Goal: Transaction & Acquisition: Purchase product/service

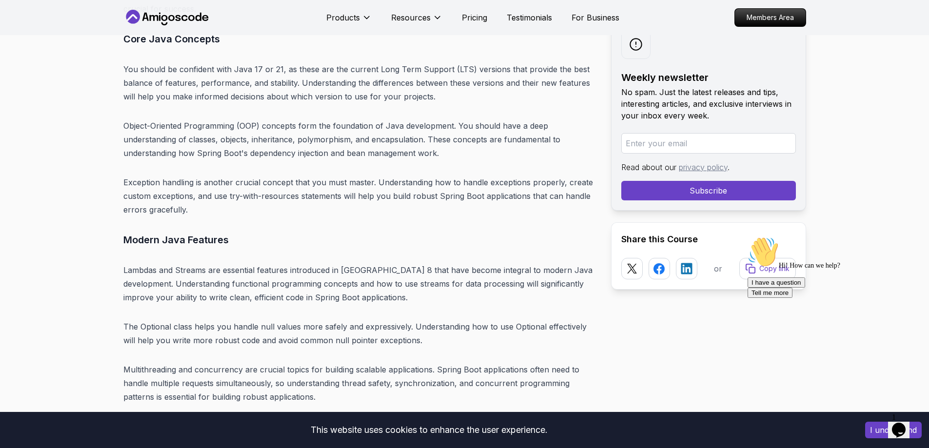
scroll to position [3367, 0]
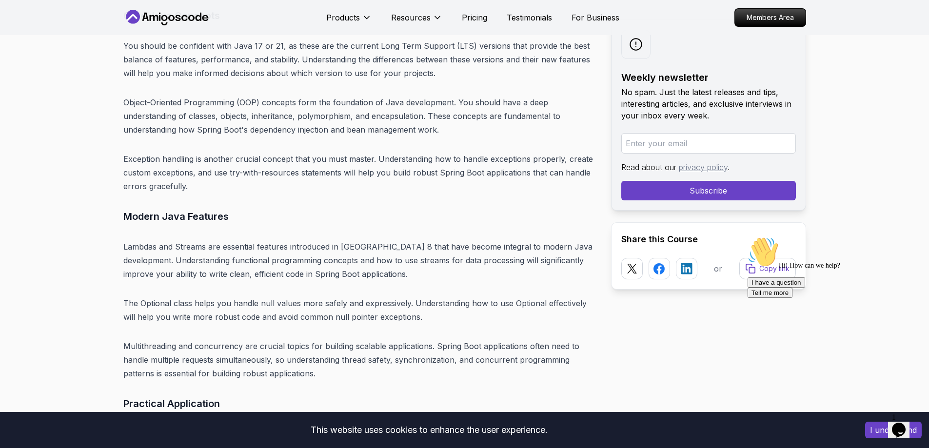
click at [152, 296] on p "The Optional class helps you handle null values more safely and expressively. U…" at bounding box center [359, 309] width 472 height 27
click at [189, 296] on p "The Optional class helps you handle null values more safely and expressively. U…" at bounding box center [359, 309] width 472 height 27
copy p "Optional class"
click at [330, 296] on p "The Optional class helps you handle null values more safely and expressively. U…" at bounding box center [359, 309] width 472 height 27
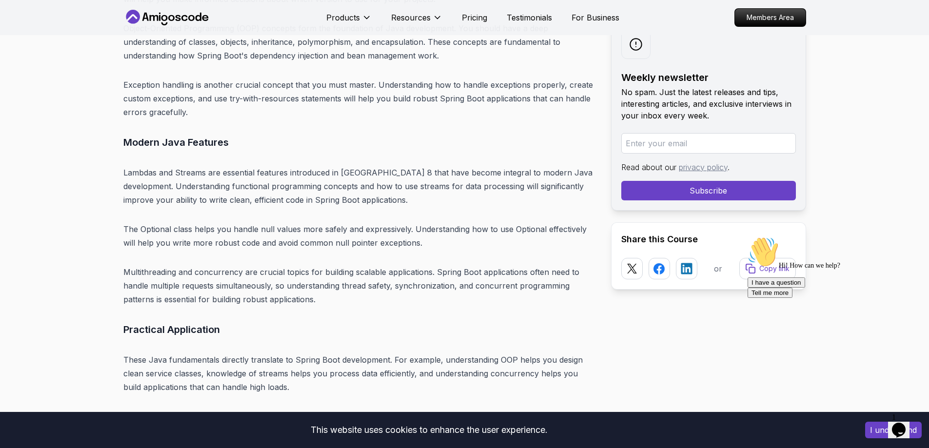
scroll to position [3464, 0]
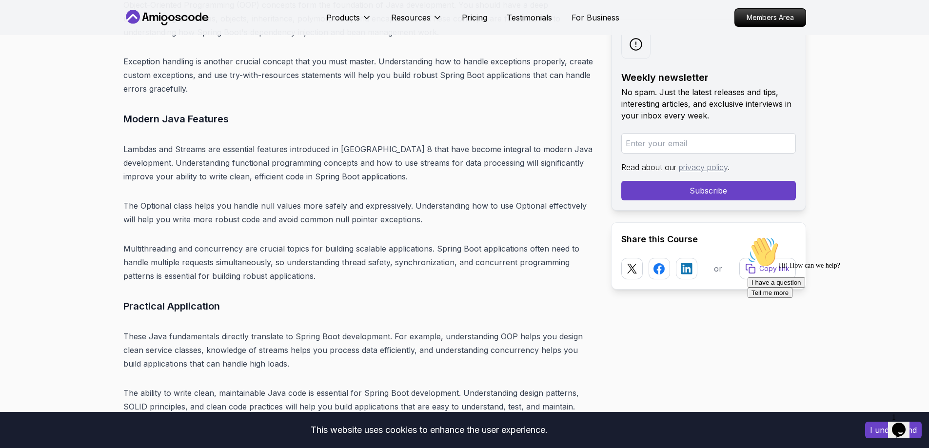
click at [159, 242] on p "Multithreading and concurrency are crucial topics for building scalable applica…" at bounding box center [359, 262] width 472 height 41
click at [217, 242] on p "Multithreading and concurrency are crucial topics for building scalable applica…" at bounding box center [359, 262] width 472 height 41
click at [212, 247] on img at bounding box center [213, 251] width 13 height 13
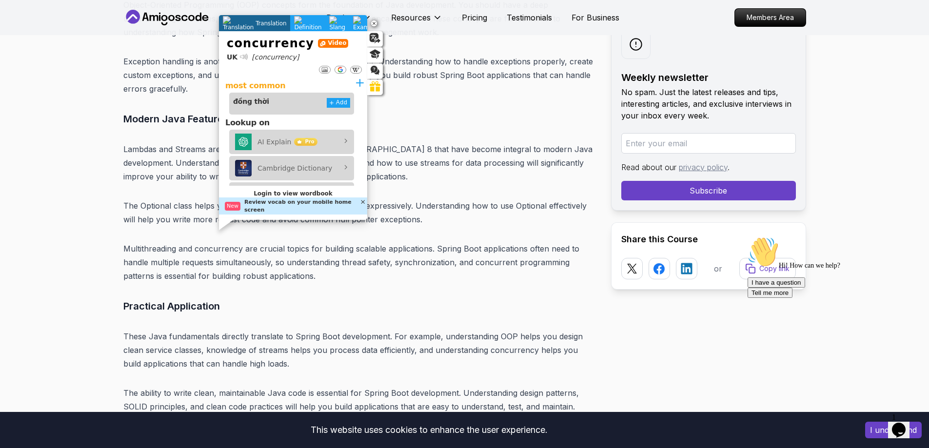
click at [307, 262] on p "Multithreading and concurrency are crucial topics for building scalable applica…" at bounding box center [359, 262] width 472 height 41
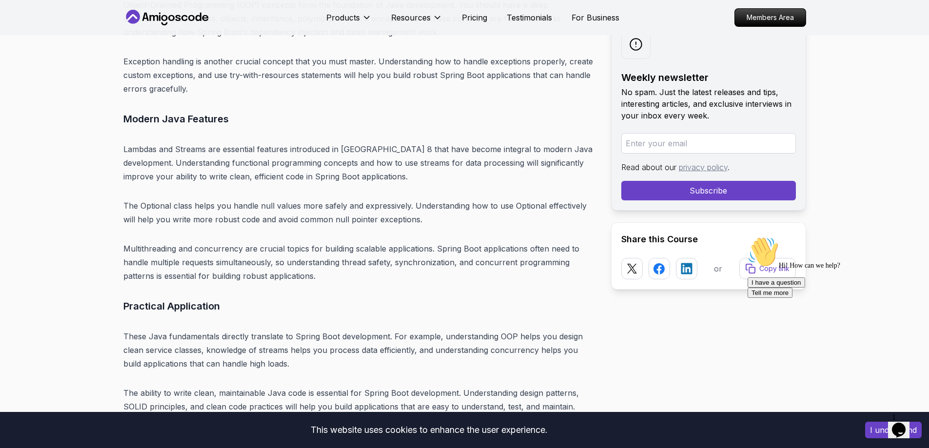
click at [253, 262] on p "Multithreading and concurrency are crucial topics for building scalable applica…" at bounding box center [359, 262] width 472 height 41
click at [252, 274] on img at bounding box center [250, 278] width 13 height 13
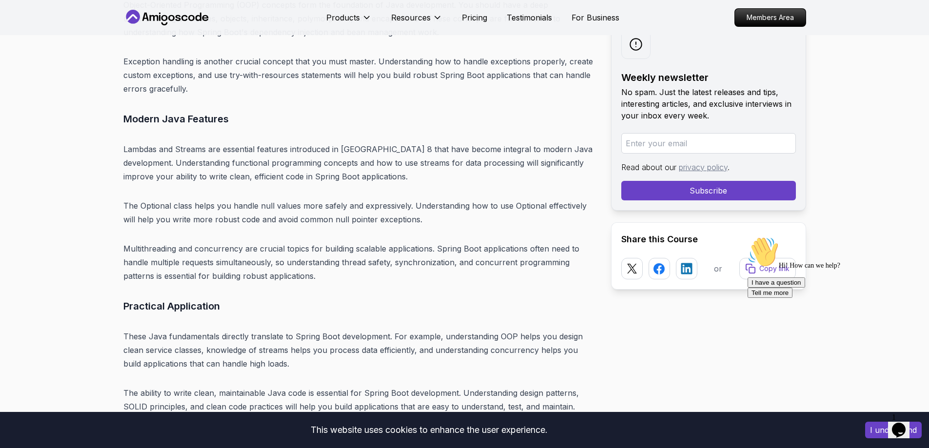
click at [158, 242] on p "Multithreading and concurrency are crucial topics for building scalable applica…" at bounding box center [359, 262] width 472 height 41
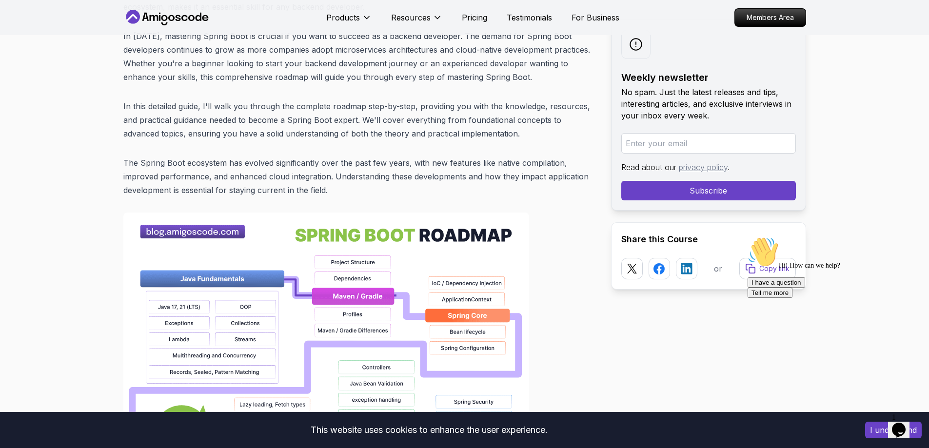
scroll to position [539, 0]
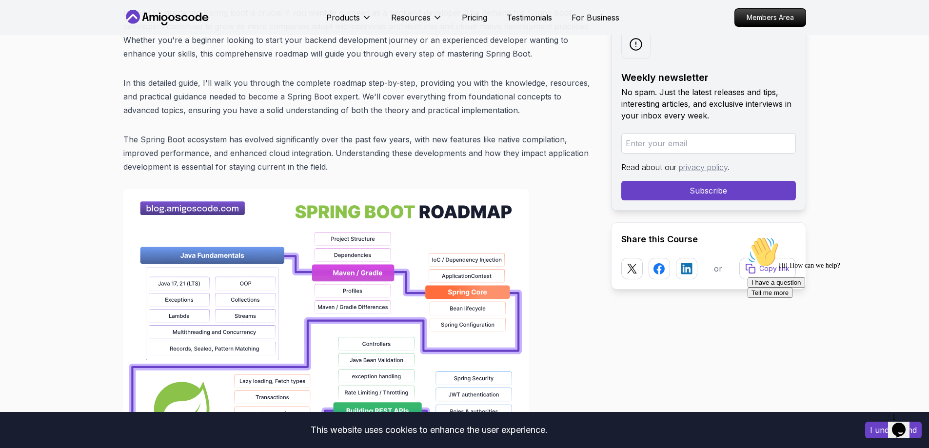
drag, startPoint x: 587, startPoint y: 350, endPoint x: 594, endPoint y: 341, distance: 11.1
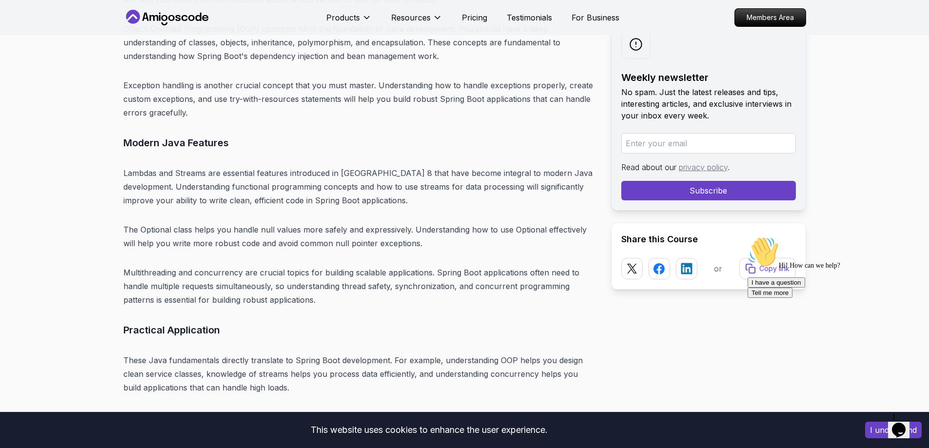
scroll to position [3464, 0]
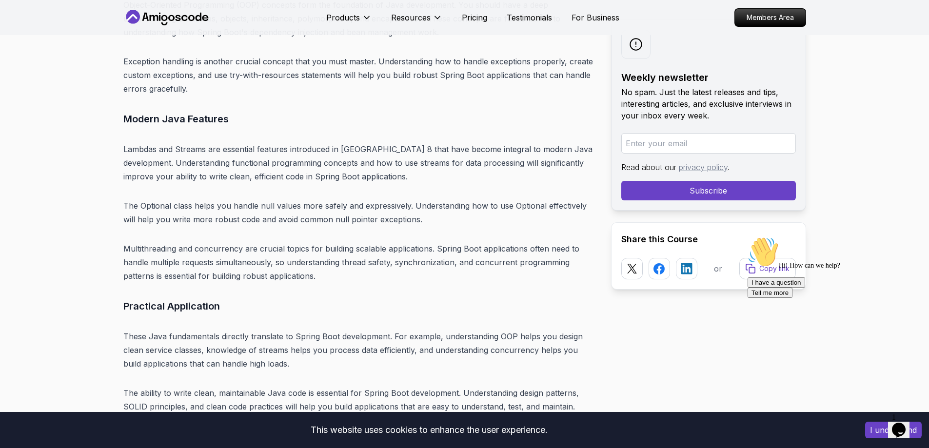
click at [151, 242] on p "Multithreading and concurrency are crucial topics for building scalable applica…" at bounding box center [359, 262] width 472 height 41
click at [222, 242] on p "Multithreading and concurrency are crucial topics for building scalable applica…" at bounding box center [359, 262] width 472 height 41
click at [207, 252] on img at bounding box center [213, 251] width 13 height 13
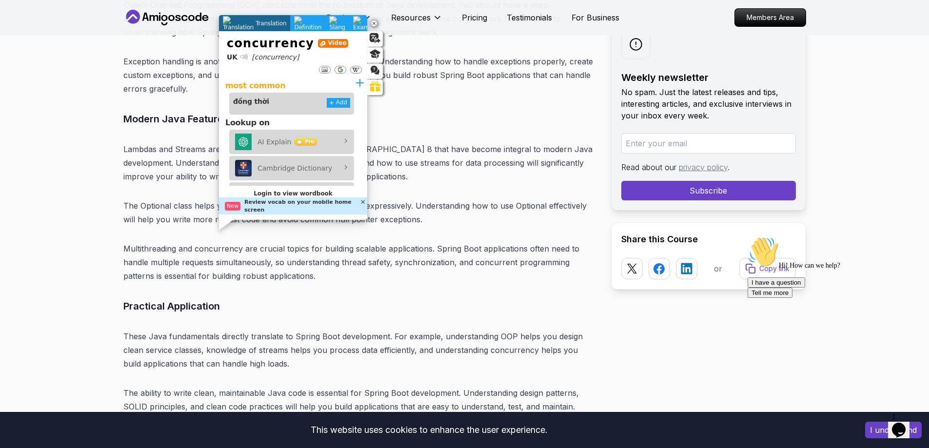
click at [151, 242] on p "Multithreading and concurrency are crucial topics for building scalable applica…" at bounding box center [359, 262] width 472 height 41
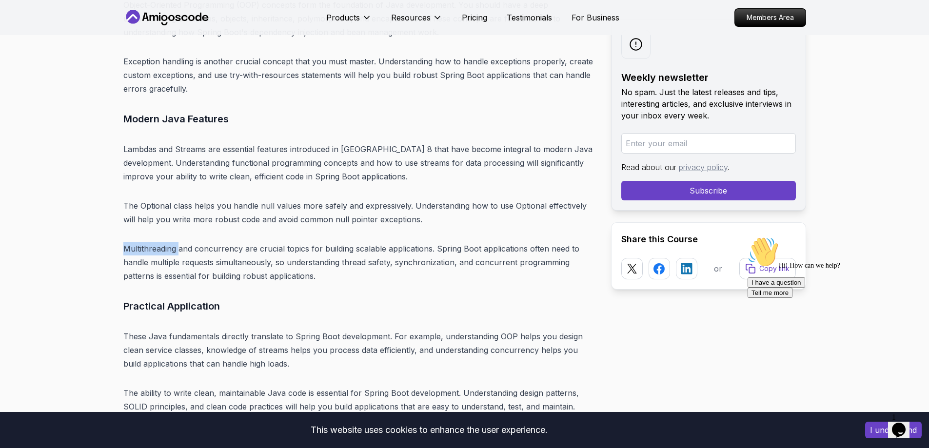
click at [151, 242] on p "Multithreading and concurrency are crucial topics for building scalable applica…" at bounding box center [359, 262] width 472 height 41
click at [227, 242] on p "Multithreading and concurrency are crucial topics for building scalable applica…" at bounding box center [359, 262] width 472 height 41
copy p "Multithreading and concurrency"
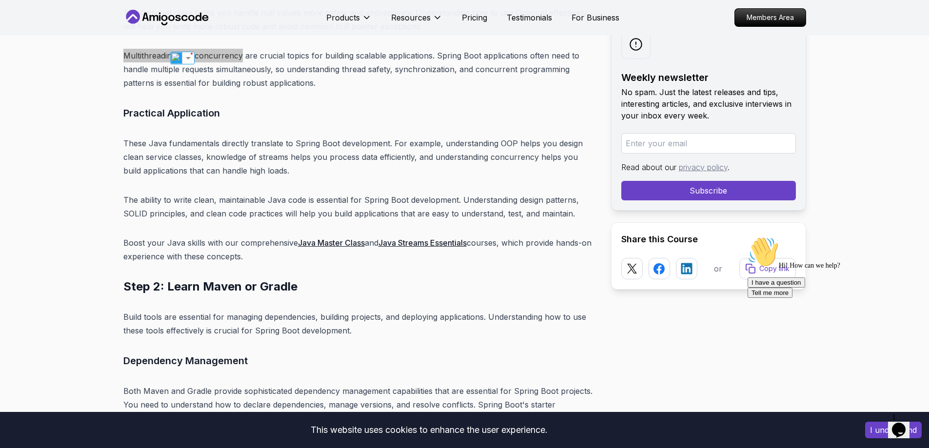
scroll to position [3659, 0]
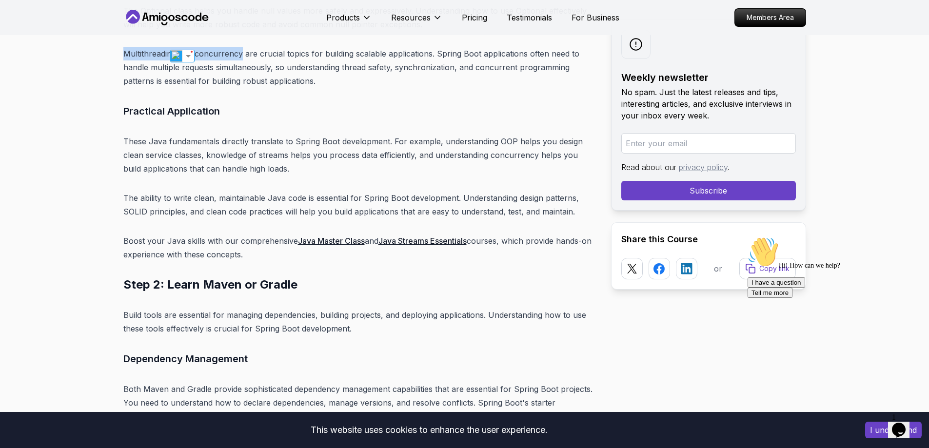
copy p "Multithreading and concurrency"
click at [286, 103] on h3 "Practical Application" at bounding box center [359, 111] width 472 height 16
click at [267, 234] on p "Boost your Java skills with our comprehensive Java Master Class and Java Stream…" at bounding box center [359, 247] width 472 height 27
click at [261, 239] on img at bounding box center [261, 243] width 13 height 13
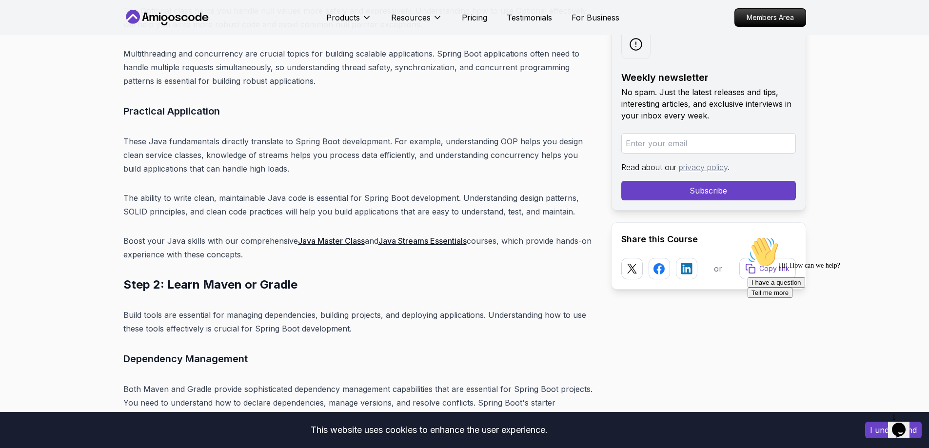
click at [223, 234] on p "Boost your Java skills with our comprehensive Java Master Class and Java Stream…" at bounding box center [359, 247] width 472 height 27
click at [280, 234] on p "Boost your Java skills with our comprehensive Java Master Class and Java Stream…" at bounding box center [359, 247] width 472 height 27
click at [265, 239] on img at bounding box center [261, 243] width 13 height 13
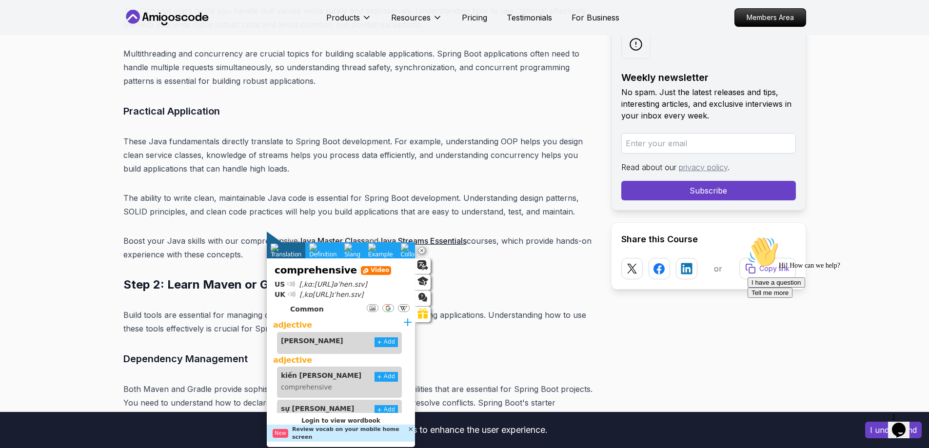
click at [500, 277] on h2 "Step 2: Learn Maven or Gradle" at bounding box center [359, 285] width 472 height 16
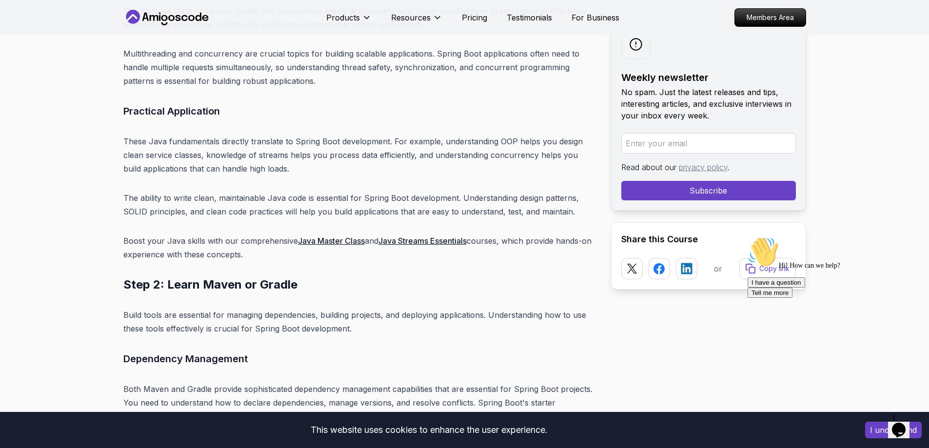
click at [304, 236] on link "Java Master Class" at bounding box center [331, 241] width 67 height 10
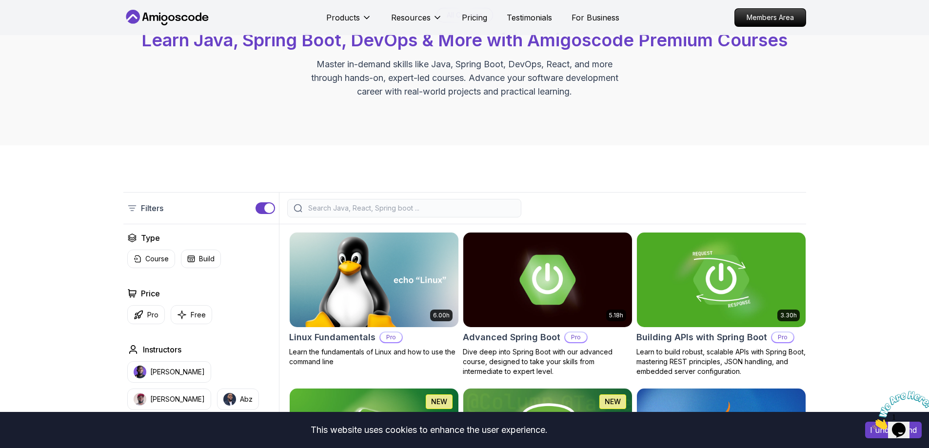
scroll to position [98, 0]
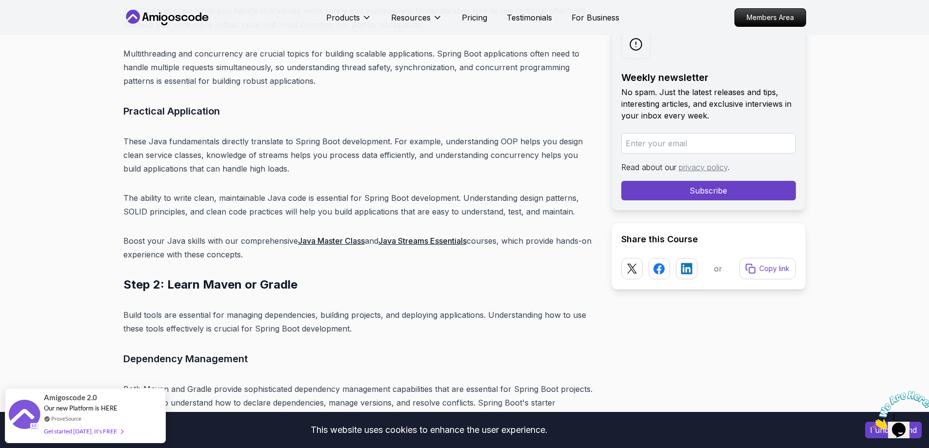
click at [428, 236] on link "Java Streams Essentials" at bounding box center [422, 241] width 88 height 10
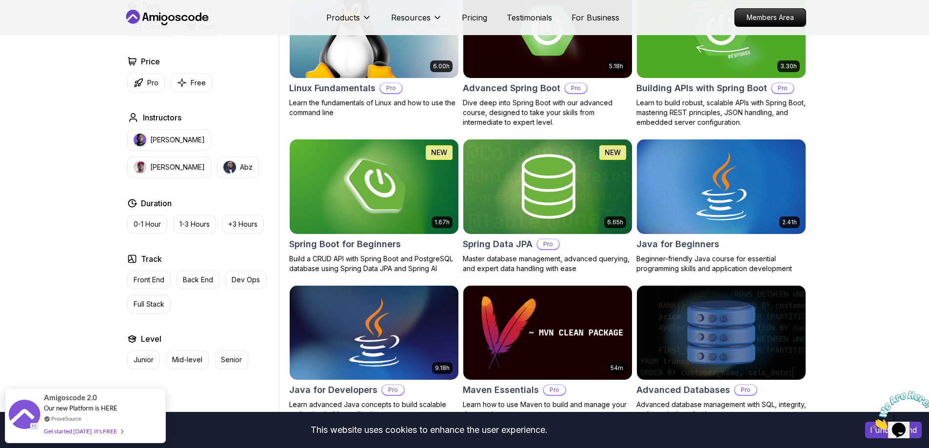
scroll to position [390, 0]
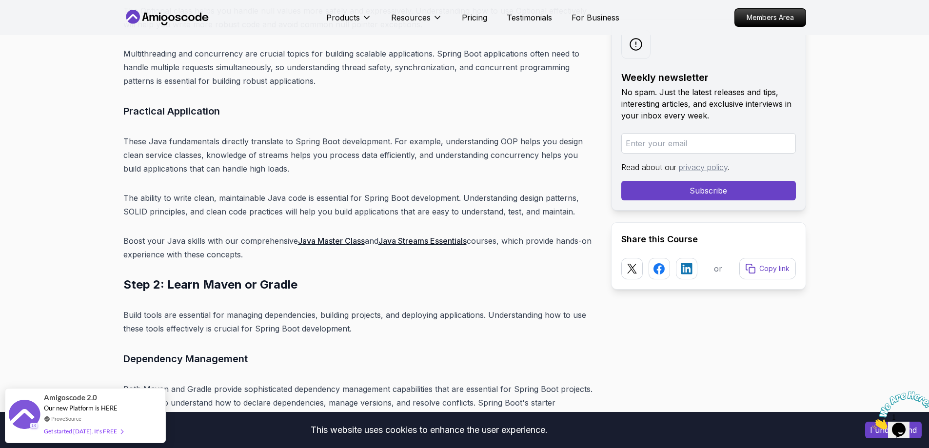
click at [487, 277] on h2 "Step 2: Learn Maven or Gradle" at bounding box center [359, 285] width 472 height 16
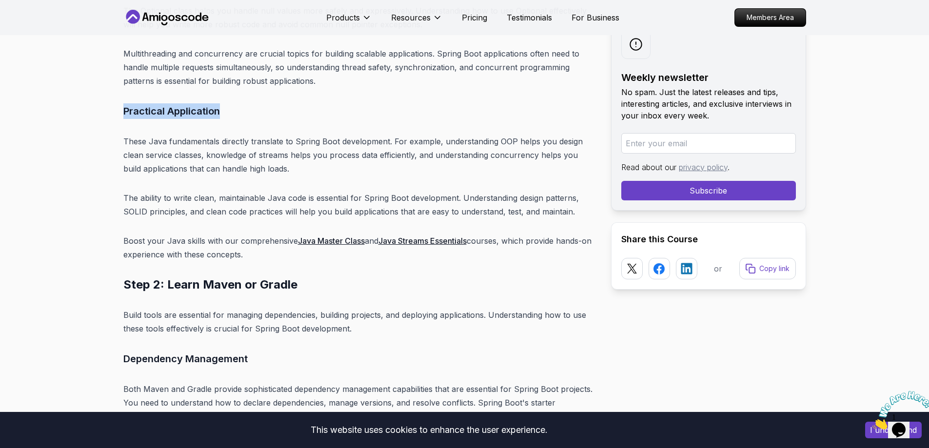
drag, startPoint x: 229, startPoint y: 97, endPoint x: 121, endPoint y: 96, distance: 107.7
click at [164, 117] on img at bounding box center [166, 114] width 13 height 13
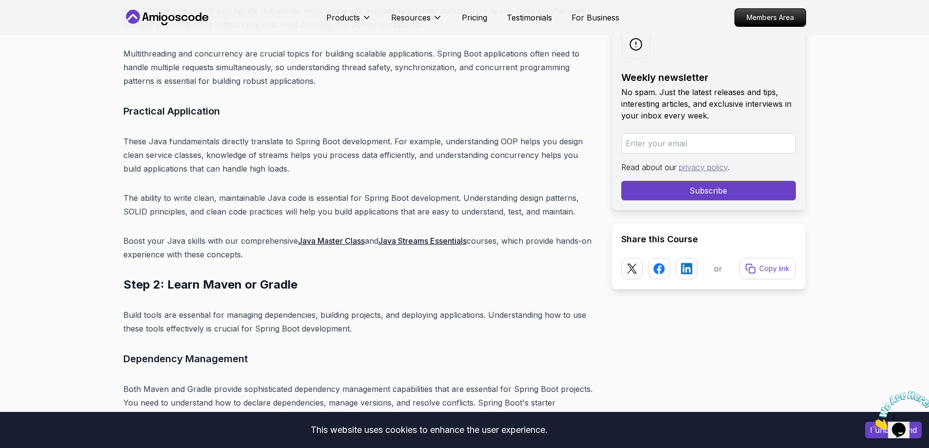
scroll to position [3854, 0]
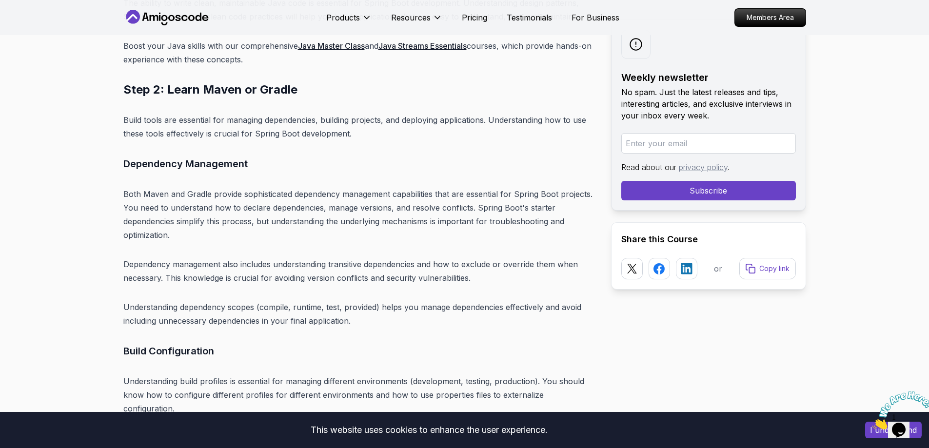
click at [227, 82] on h2 "Step 2: Learn Maven or Gradle" at bounding box center [359, 90] width 472 height 16
click at [159, 113] on p "Build tools are essential for managing dependencies, building projects, and dep…" at bounding box center [359, 126] width 472 height 27
click at [287, 113] on p "Build tools are essential for managing dependencies, building projects, and dep…" at bounding box center [359, 126] width 472 height 27
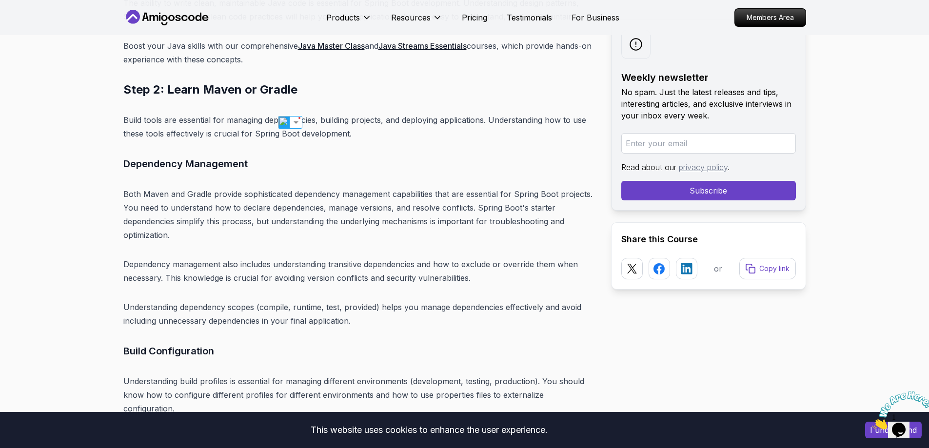
click at [328, 113] on p "Build tools are essential for managing dependencies, building projects, and dep…" at bounding box center [359, 126] width 472 height 27
click at [425, 113] on p "Build tools are essential for managing dependencies, building projects, and dep…" at bounding box center [359, 126] width 472 height 27
drag, startPoint x: 425, startPoint y: 103, endPoint x: 445, endPoint y: 105, distance: 20.1
click at [427, 113] on p "Build tools are essential for managing dependencies, building projects, and dep…" at bounding box center [359, 126] width 472 height 27
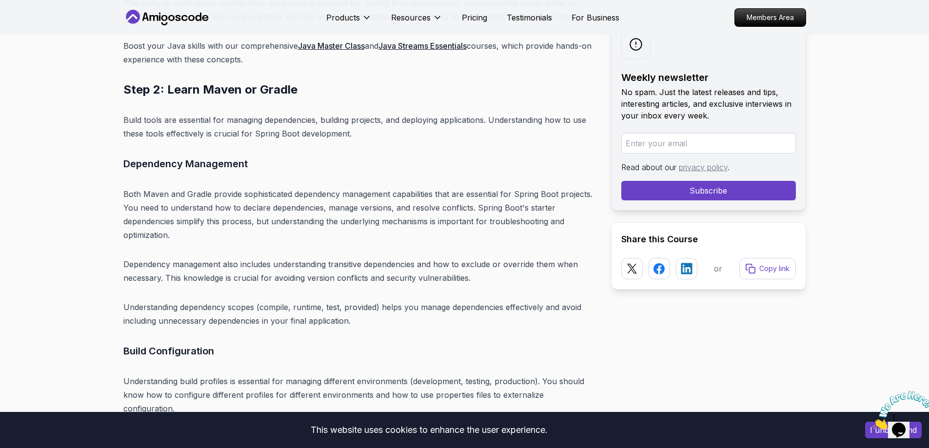
click at [490, 113] on p "Build tools are essential for managing dependencies, building projects, and dep…" at bounding box center [359, 126] width 472 height 27
drag, startPoint x: 520, startPoint y: 109, endPoint x: 582, endPoint y: 105, distance: 62.5
click at [582, 113] on p "Build tools are essential for managing dependencies, building projects, and dep…" at bounding box center [359, 126] width 472 height 27
click at [182, 119] on p "Build tools are essential for managing dependencies, building projects, and dep…" at bounding box center [359, 126] width 472 height 27
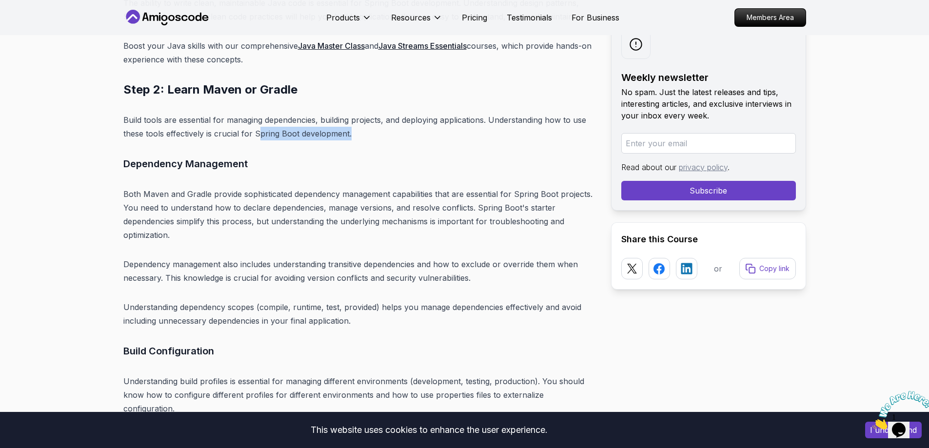
drag, startPoint x: 358, startPoint y: 118, endPoint x: 259, endPoint y: 121, distance: 99.0
click at [259, 121] on p "Build tools are essential for managing dependencies, building projects, and dep…" at bounding box center [359, 126] width 472 height 27
click at [323, 124] on p "Build tools are essential for managing dependencies, building projects, and dep…" at bounding box center [359, 126] width 472 height 27
click at [272, 187] on p "Both Maven and Gradle provide sophisticated dependency management capabilities …" at bounding box center [359, 214] width 472 height 55
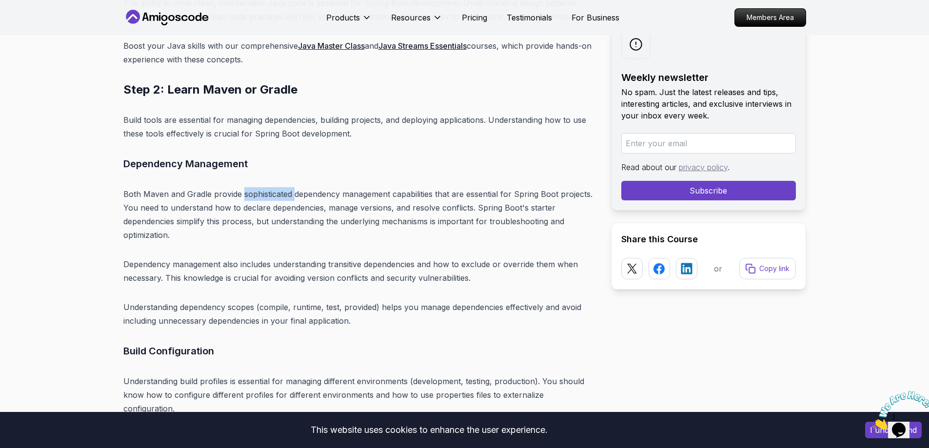
click at [272, 187] on p "Both Maven and Gradle provide sophisticated dependency management capabilities …" at bounding box center [359, 214] width 472 height 55
click at [258, 197] on img at bounding box center [261, 196] width 13 height 13
drag, startPoint x: 379, startPoint y: 150, endPoint x: 376, endPoint y: 167, distance: 16.8
click at [380, 156] on h3 "Dependency Management" at bounding box center [359, 164] width 472 height 16
drag, startPoint x: 390, startPoint y: 179, endPoint x: 118, endPoint y: 180, distance: 271.6
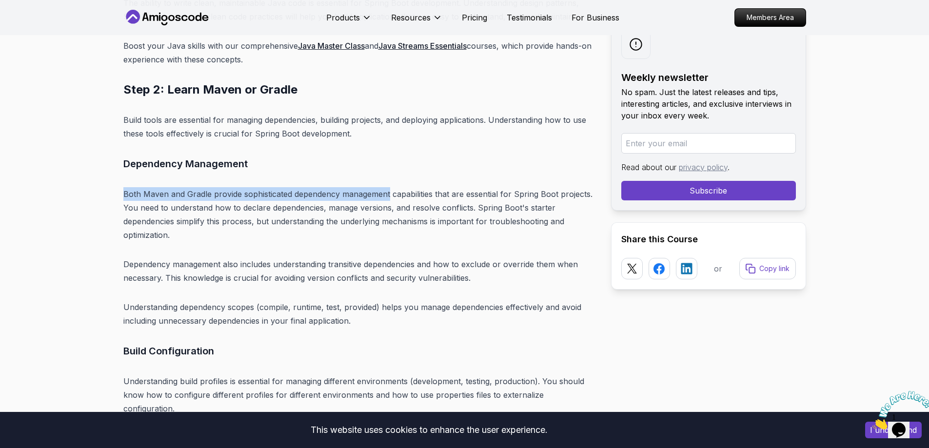
click at [112, 162] on div at bounding box center [112, 162] width 0 height 0
click at [353, 156] on h3 "Dependency Management" at bounding box center [359, 164] width 472 height 16
click at [414, 187] on p "Both Maven and Gradle provide sophisticated dependency management capabilities …" at bounding box center [359, 214] width 472 height 55
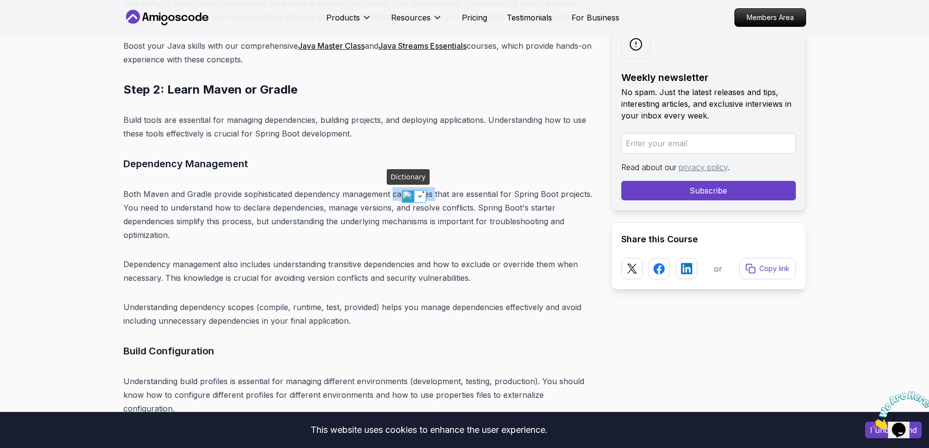
click at [406, 194] on img at bounding box center [408, 196] width 13 height 13
click at [476, 187] on p "Both Maven and Gradle provide sophisticated dependency management capabilities …" at bounding box center [359, 214] width 472 height 55
click at [351, 257] on p "Dependency management also includes understanding transitive dependencies and h…" at bounding box center [359, 270] width 472 height 27
click at [346, 264] on img at bounding box center [340, 266] width 13 height 13
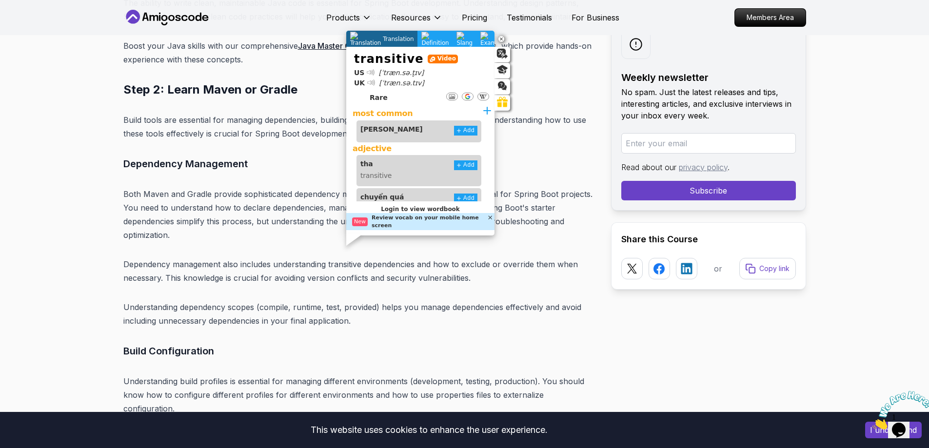
click at [408, 257] on p "Dependency management also includes understanding transitive dependencies and h…" at bounding box center [359, 270] width 472 height 27
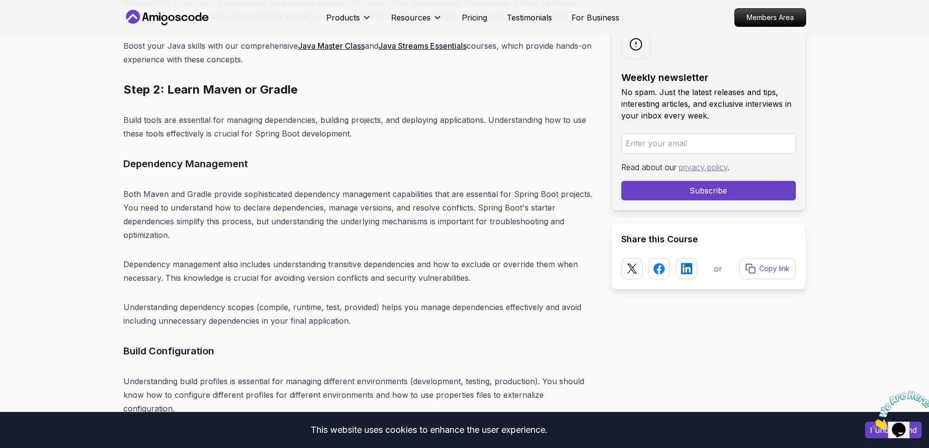
click at [484, 257] on p "Dependency management also includes understanding transitive dependencies and h…" at bounding box center [359, 270] width 472 height 27
click at [476, 265] on img at bounding box center [471, 266] width 13 height 13
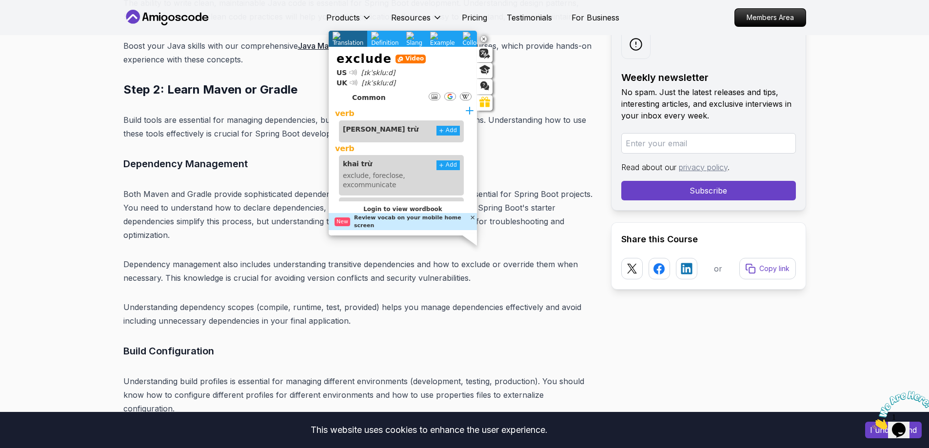
click at [553, 260] on p "Dependency management also includes understanding transitive dependencies and h…" at bounding box center [359, 270] width 472 height 27
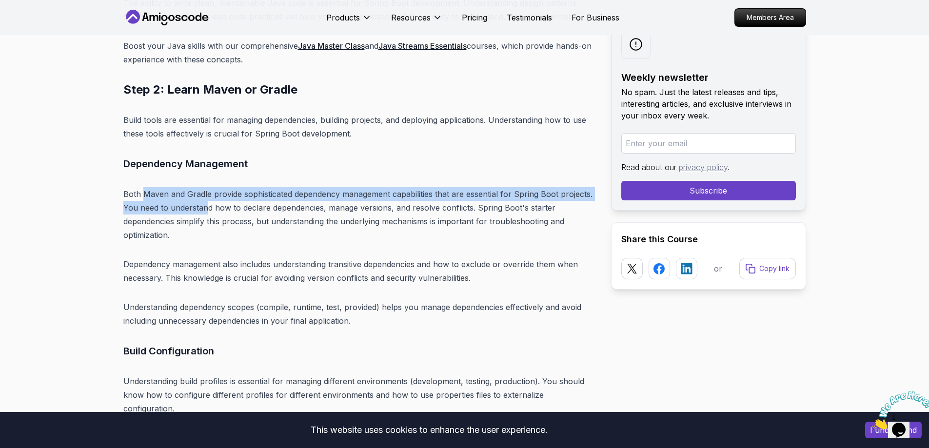
drag, startPoint x: 141, startPoint y: 181, endPoint x: 208, endPoint y: 187, distance: 66.6
click at [208, 187] on p "Both Maven and Gradle provide sophisticated dependency management capabilities …" at bounding box center [359, 214] width 472 height 55
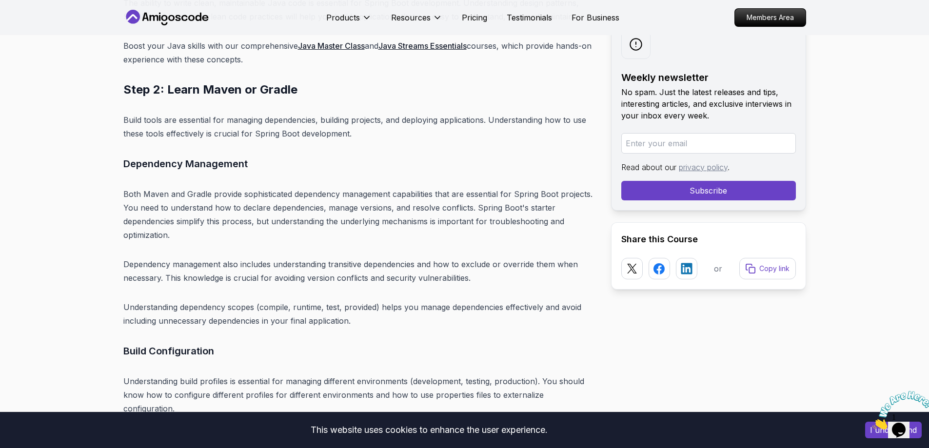
click at [157, 187] on p "Both Maven and Gradle provide sophisticated dependency management capabilities …" at bounding box center [359, 214] width 472 height 55
click at [186, 187] on p "Both Maven and Gradle provide sophisticated dependency management capabilities …" at bounding box center [359, 214] width 472 height 55
copy p "Maven and Gradle"
click at [311, 209] on p "Both Maven and Gradle provide sophisticated dependency management capabilities …" at bounding box center [359, 214] width 472 height 55
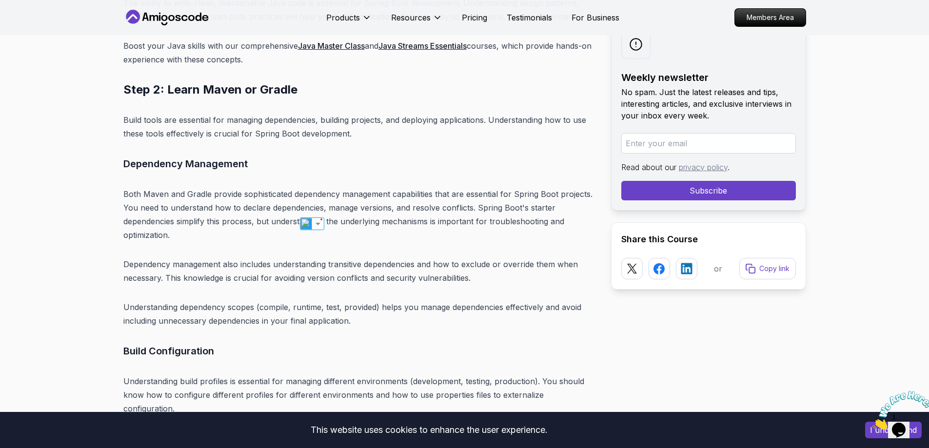
click at [254, 203] on p "Both Maven and Gradle provide sophisticated dependency management capabilities …" at bounding box center [359, 214] width 472 height 55
click at [257, 198] on p "Both Maven and Gradle provide sophisticated dependency management capabilities …" at bounding box center [359, 214] width 472 height 55
click at [247, 208] on img at bounding box center [250, 210] width 13 height 13
click at [293, 200] on p "Both Maven and Gradle provide sophisticated dependency management capabilities …" at bounding box center [359, 214] width 472 height 55
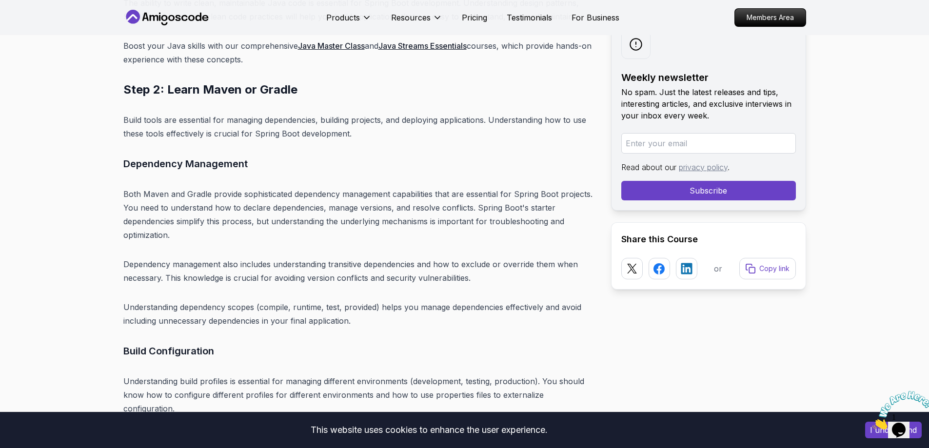
click at [279, 197] on p "Both Maven and Gradle provide sophisticated dependency management capabilities …" at bounding box center [359, 214] width 472 height 55
click at [284, 194] on p "Both Maven and Gradle provide sophisticated dependency management capabilities …" at bounding box center [359, 214] width 472 height 55
copy p "dependencies"
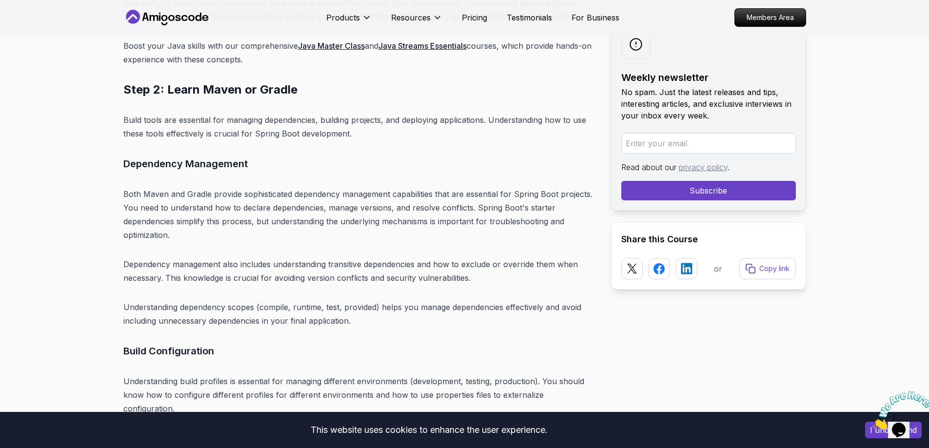
click at [351, 257] on p "Dependency management also includes understanding transitive dependencies and h…" at bounding box center [359, 270] width 472 height 27
click at [349, 195] on p "Both Maven and Gradle provide sophisticated dependency management capabilities …" at bounding box center [359, 214] width 472 height 55
click at [377, 195] on p "Both Maven and Gradle provide sophisticated dependency management capabilities …" at bounding box center [359, 214] width 472 height 55
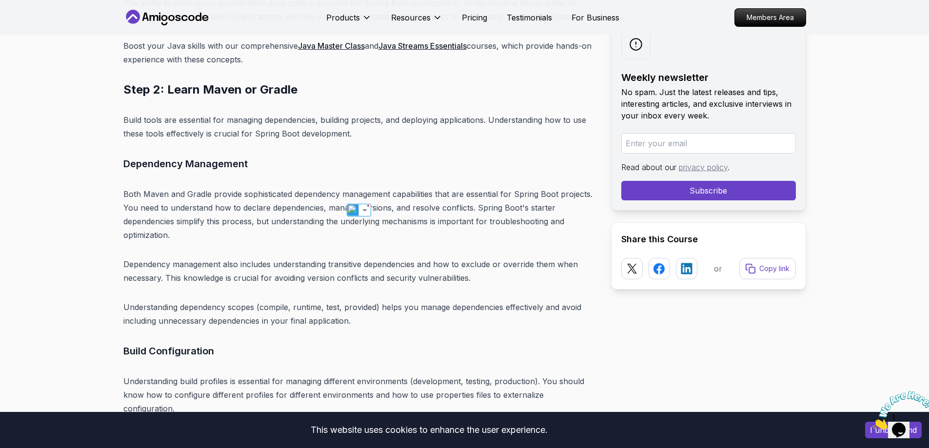
click at [431, 195] on p "Both Maven and Gradle provide sophisticated dependency management capabilities …" at bounding box center [359, 214] width 472 height 55
click at [456, 195] on p "Both Maven and Gradle provide sophisticated dependency management capabilities …" at bounding box center [359, 214] width 472 height 55
copy p "resolve conflicts"
click at [378, 224] on p "Both Maven and Gradle provide sophisticated dependency management capabilities …" at bounding box center [359, 214] width 472 height 55
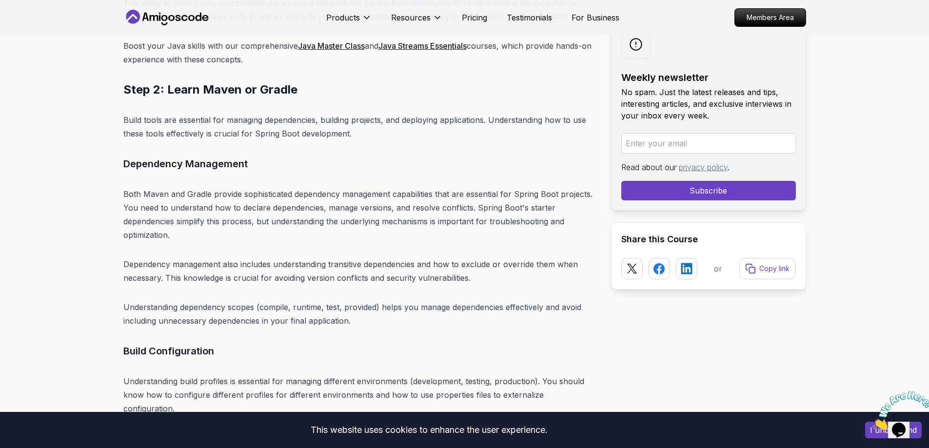
drag, startPoint x: 371, startPoint y: 215, endPoint x: 364, endPoint y: 213, distance: 6.5
click at [371, 215] on p "Both Maven and Gradle provide sophisticated dependency management capabilities …" at bounding box center [359, 214] width 472 height 55
click at [332, 209] on p "Both Maven and Gradle provide sophisticated dependency management capabilities …" at bounding box center [359, 214] width 472 height 55
click at [407, 209] on p "Both Maven and Gradle provide sophisticated dependency management capabilities …" at bounding box center [359, 214] width 472 height 55
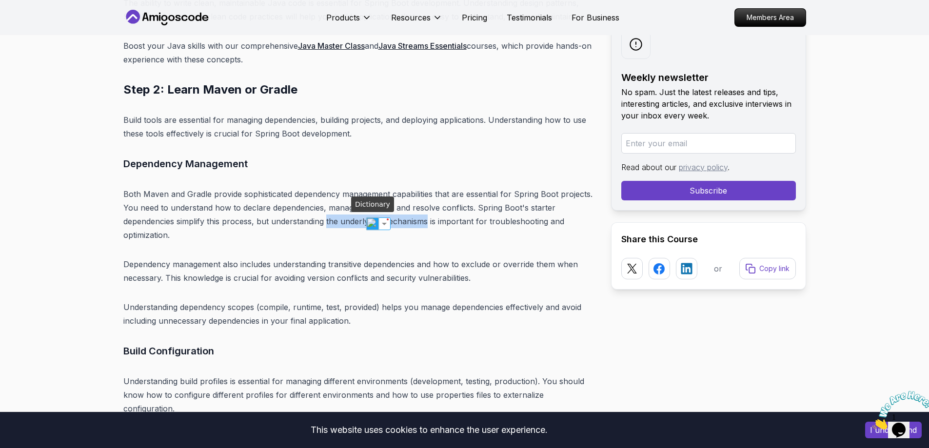
click at [372, 223] on img at bounding box center [372, 223] width 13 height 13
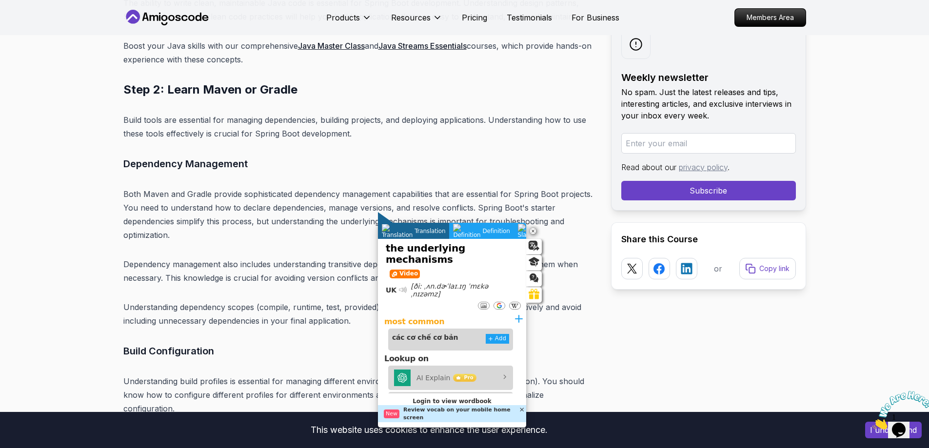
click at [506, 211] on p "Both Maven and Gradle provide sophisticated dependency management capabilities …" at bounding box center [359, 214] width 472 height 55
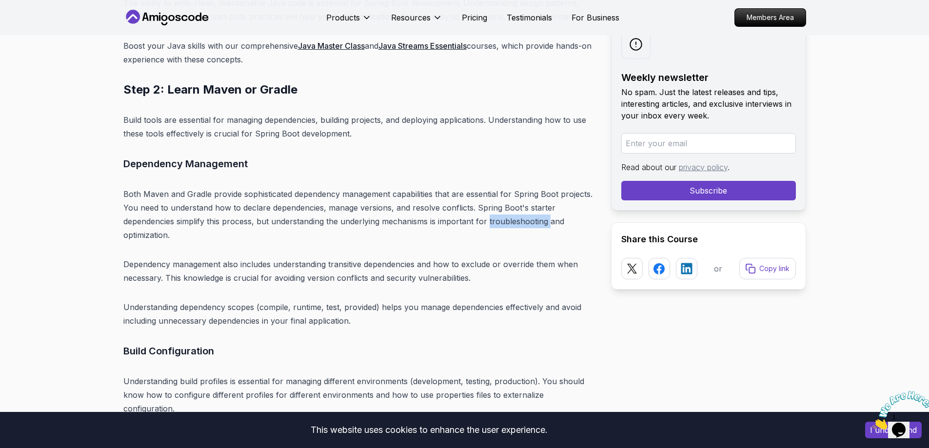
click at [506, 211] on p "Both Maven and Gradle provide sophisticated dependency management capabilities …" at bounding box center [359, 214] width 472 height 55
click at [511, 223] on img at bounding box center [514, 223] width 13 height 13
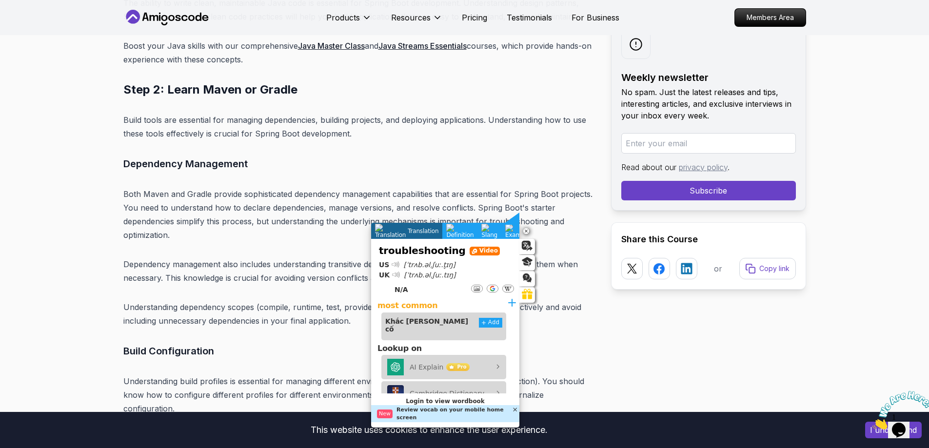
click at [452, 211] on p "Both Maven and Gradle provide sophisticated dependency management capabilities …" at bounding box center [359, 214] width 472 height 55
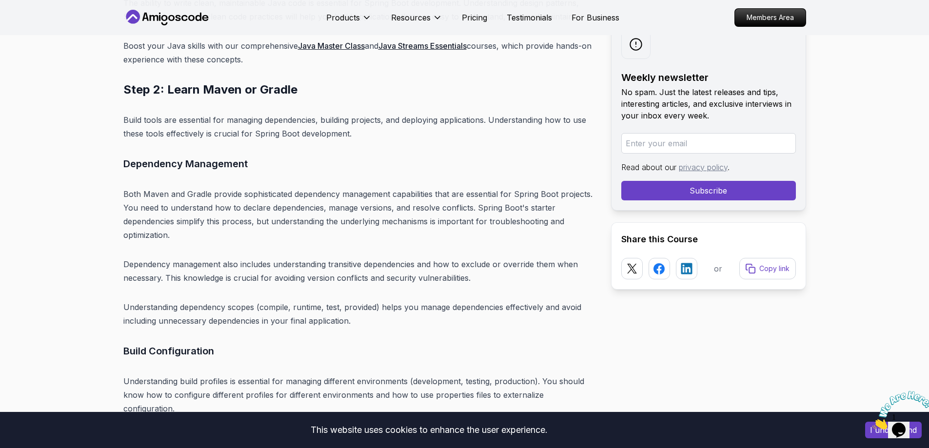
click at [350, 209] on p "Both Maven and Gradle provide sophisticated dependency management capabilities …" at bounding box center [359, 214] width 472 height 55
click at [389, 210] on p "Both Maven and Gradle provide sophisticated dependency management capabilities …" at bounding box center [359, 214] width 472 height 55
copy p "underlying mechanisms"
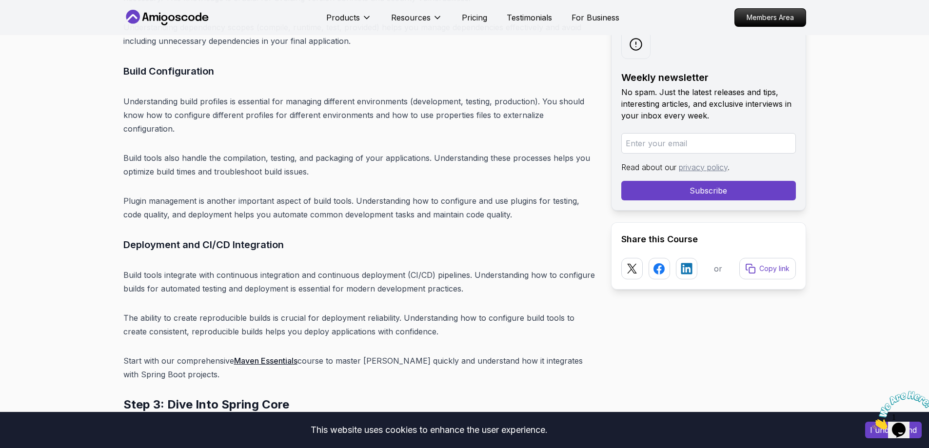
scroll to position [4147, 0]
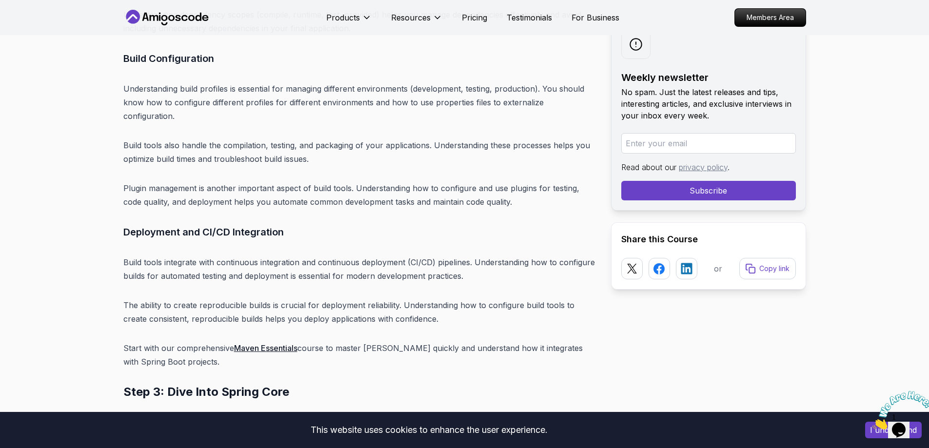
click at [284, 343] on link "Maven Essentials" at bounding box center [265, 348] width 63 height 10
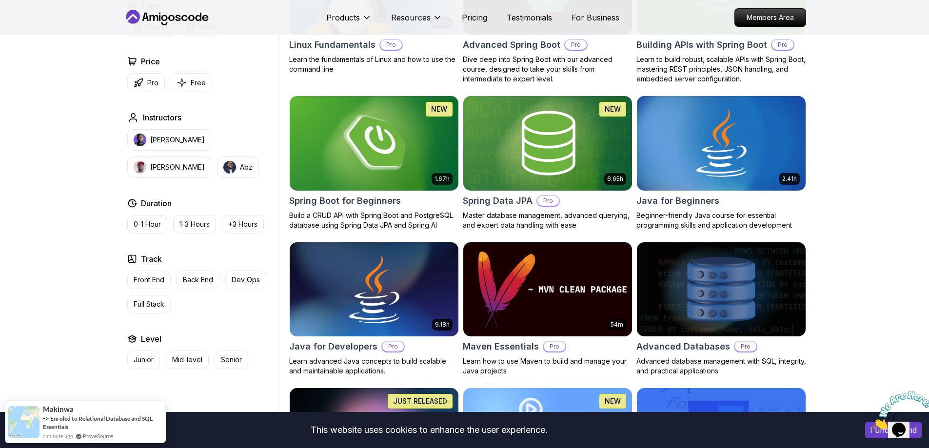
scroll to position [390, 0]
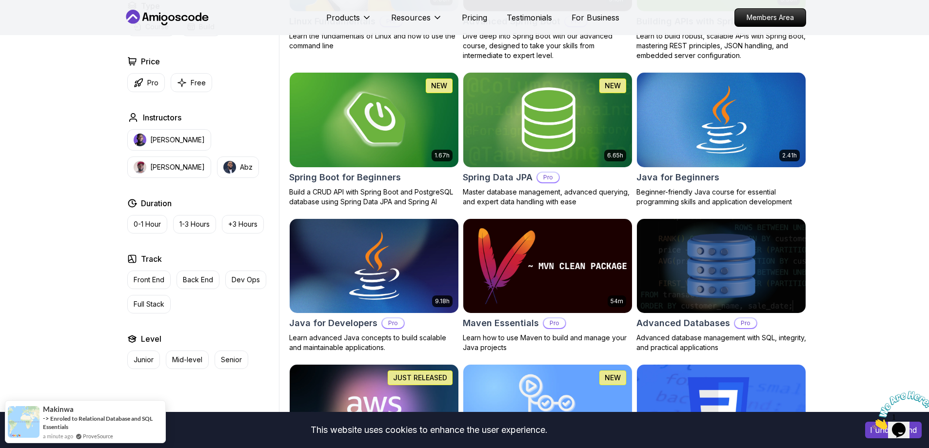
click at [567, 297] on img at bounding box center [547, 265] width 177 height 99
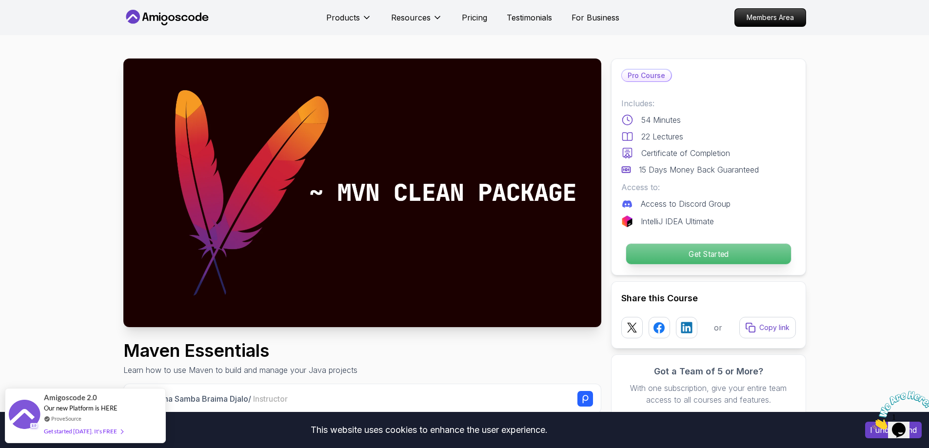
click at [667, 251] on p "Get Started" at bounding box center [707, 254] width 165 height 20
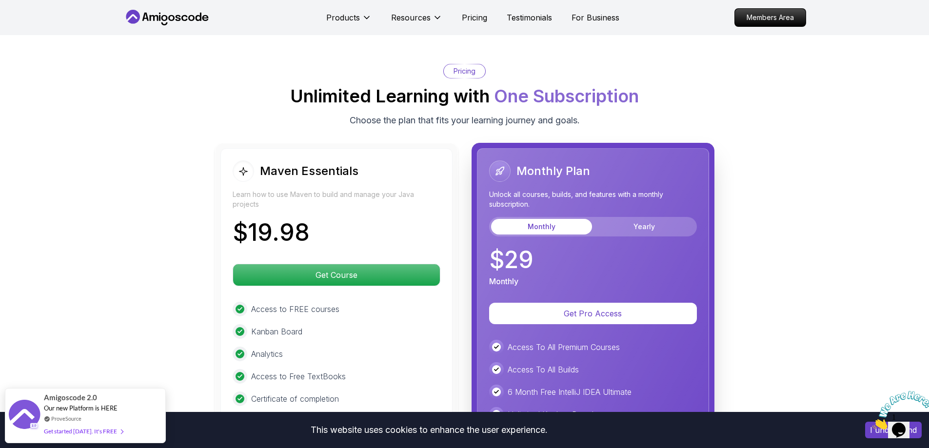
scroll to position [1552, 0]
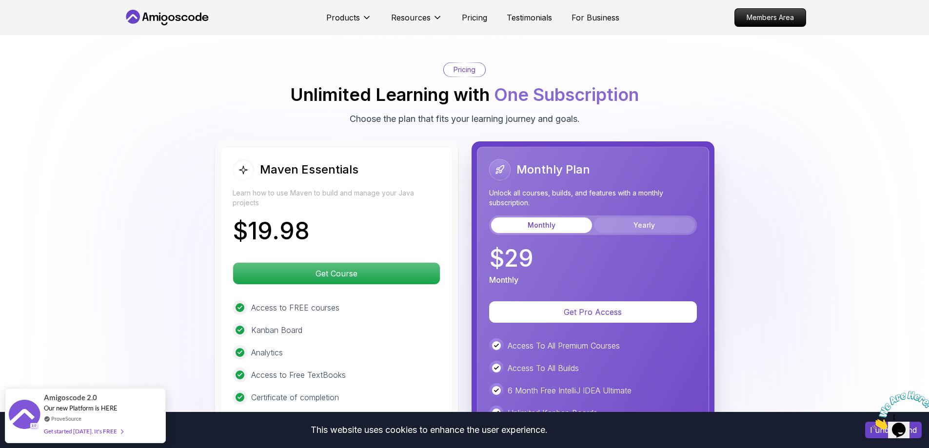
click at [637, 230] on button "Yearly" at bounding box center [644, 225] width 101 height 16
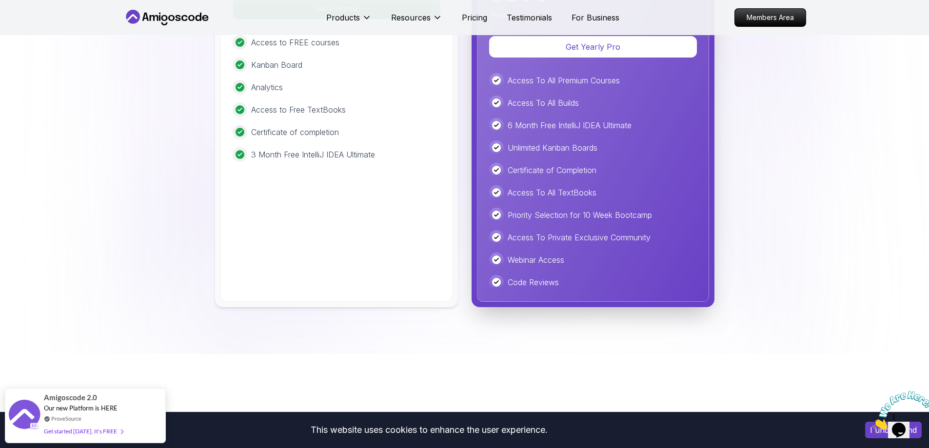
scroll to position [1844, 0]
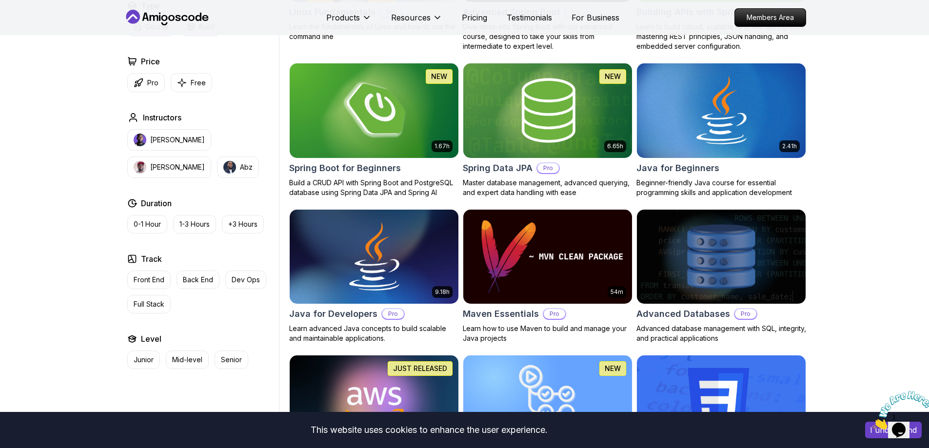
scroll to position [390, 0]
